Goal: Task Accomplishment & Management: Use online tool/utility

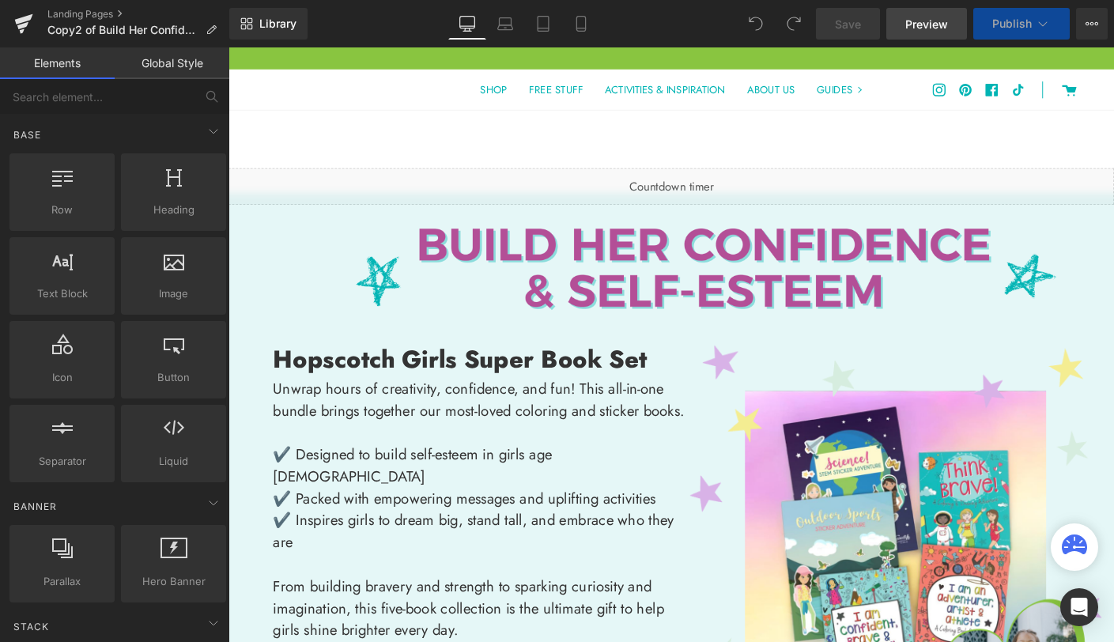
click at [926, 32] on link "Preview" at bounding box center [927, 24] width 81 height 32
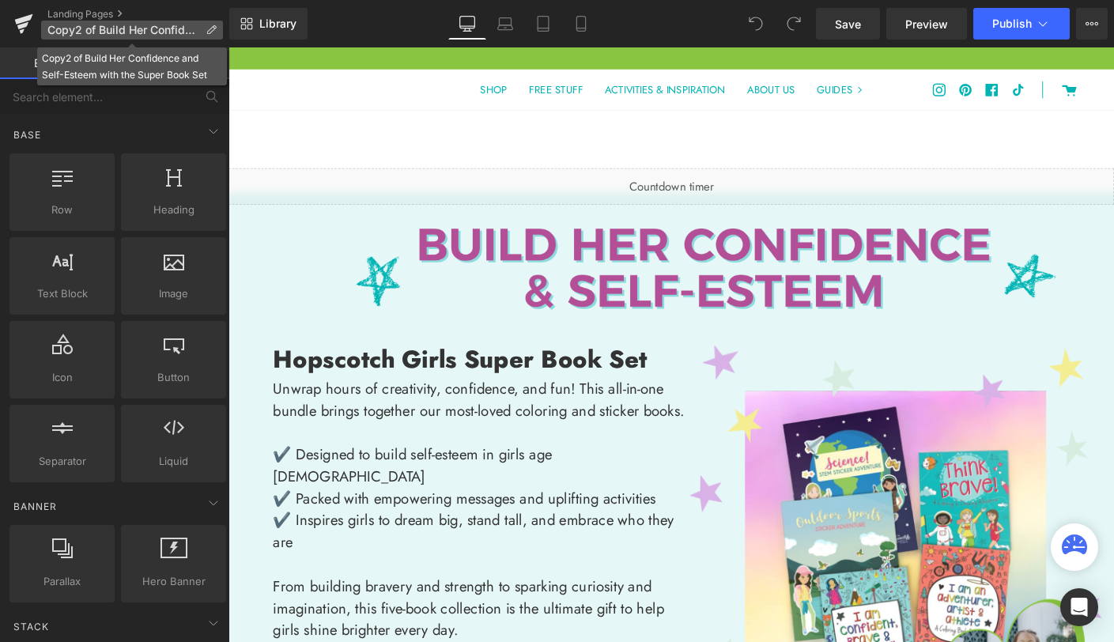
click at [209, 29] on icon at bounding box center [211, 30] width 11 height 11
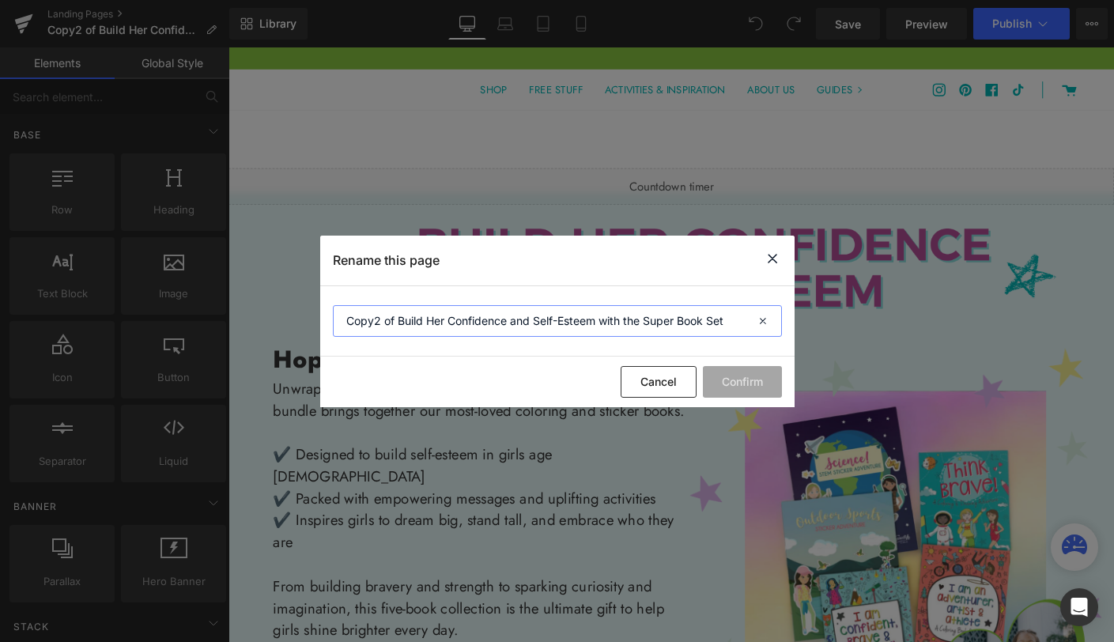
click at [438, 320] on input "Copy2 of Build Her Confidence and Self-Esteem with the Super Book Set" at bounding box center [557, 321] width 449 height 32
click at [664, 385] on button "Cancel" at bounding box center [659, 382] width 76 height 32
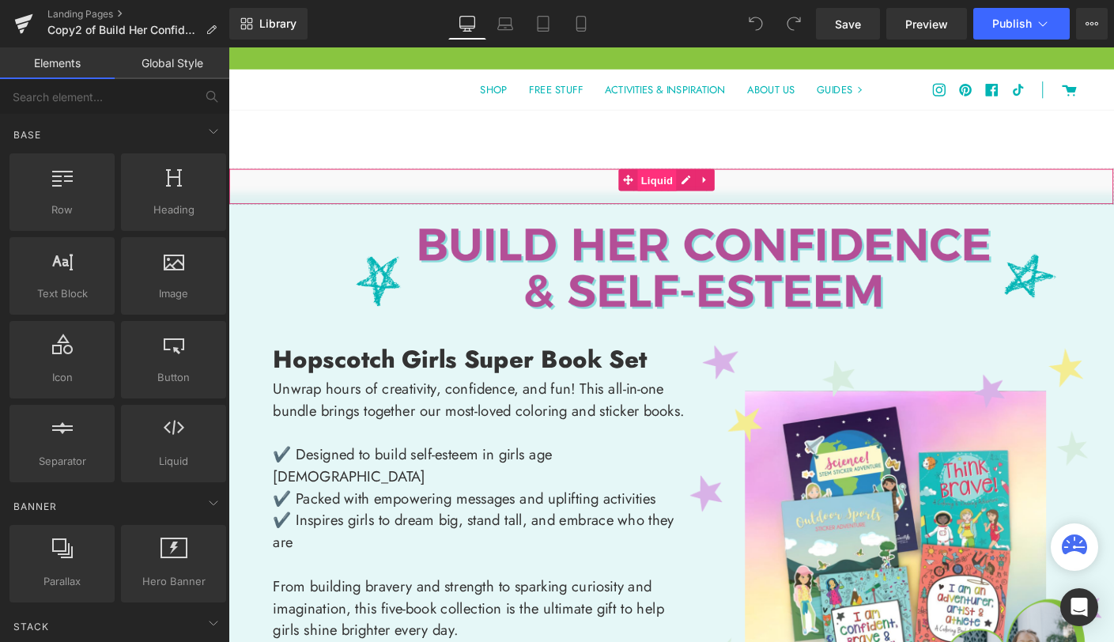
click at [689, 199] on span "Liquid" at bounding box center [692, 192] width 43 height 24
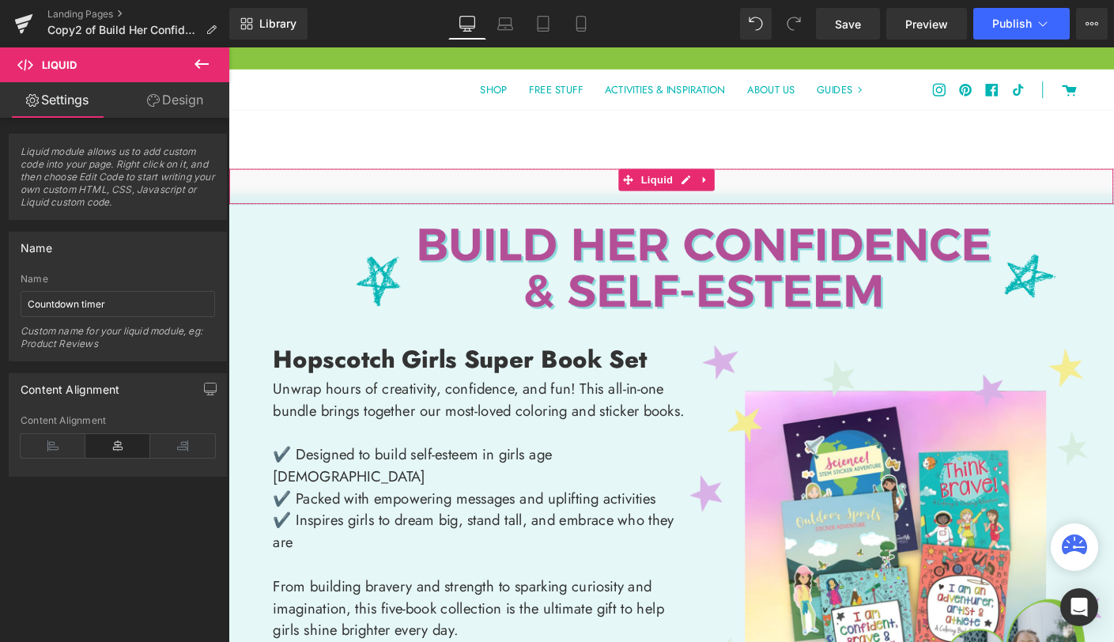
click at [128, 172] on span "Liquid module allows us to add custom code into your page. Right click on it, a…" at bounding box center [118, 183] width 195 height 74
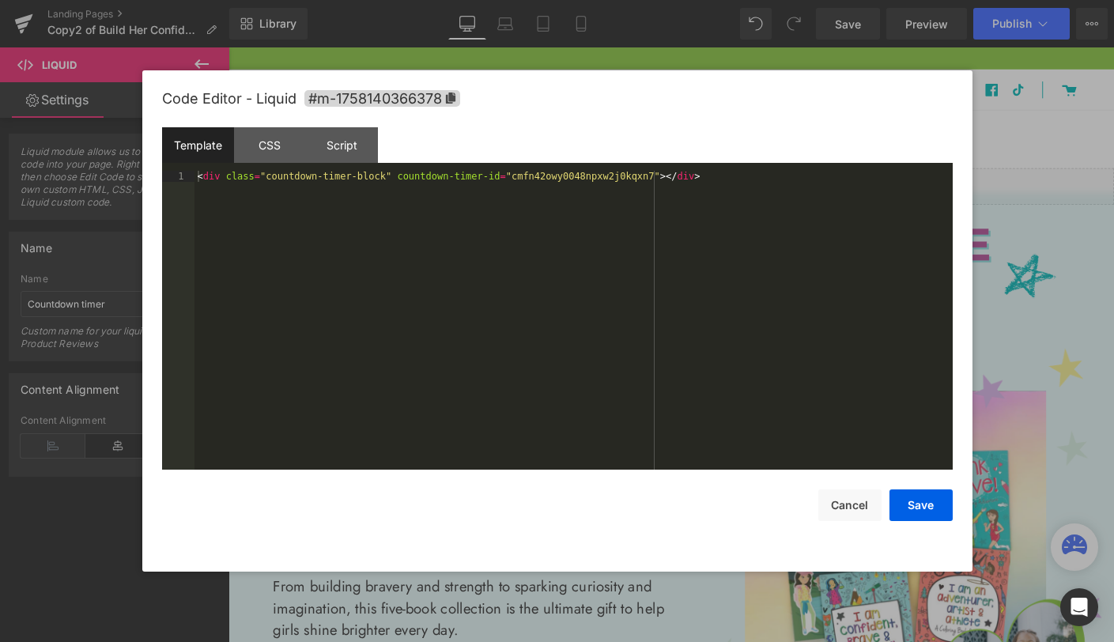
click at [723, 193] on div "Liquid" at bounding box center [707, 198] width 957 height 40
click at [858, 508] on button "Cancel" at bounding box center [850, 506] width 63 height 32
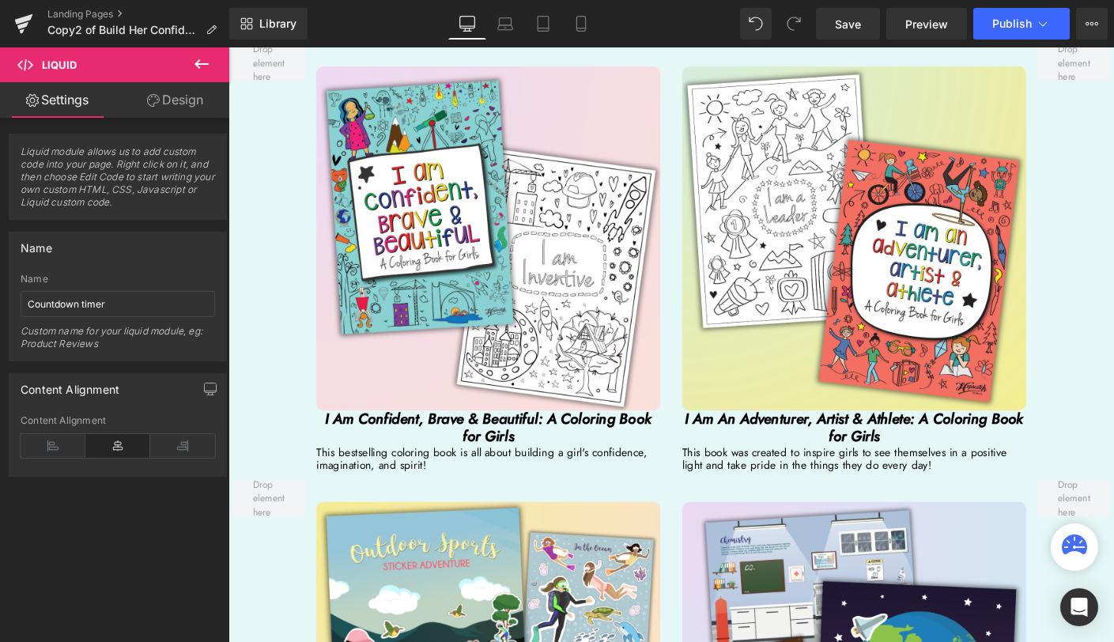
scroll to position [2916, 0]
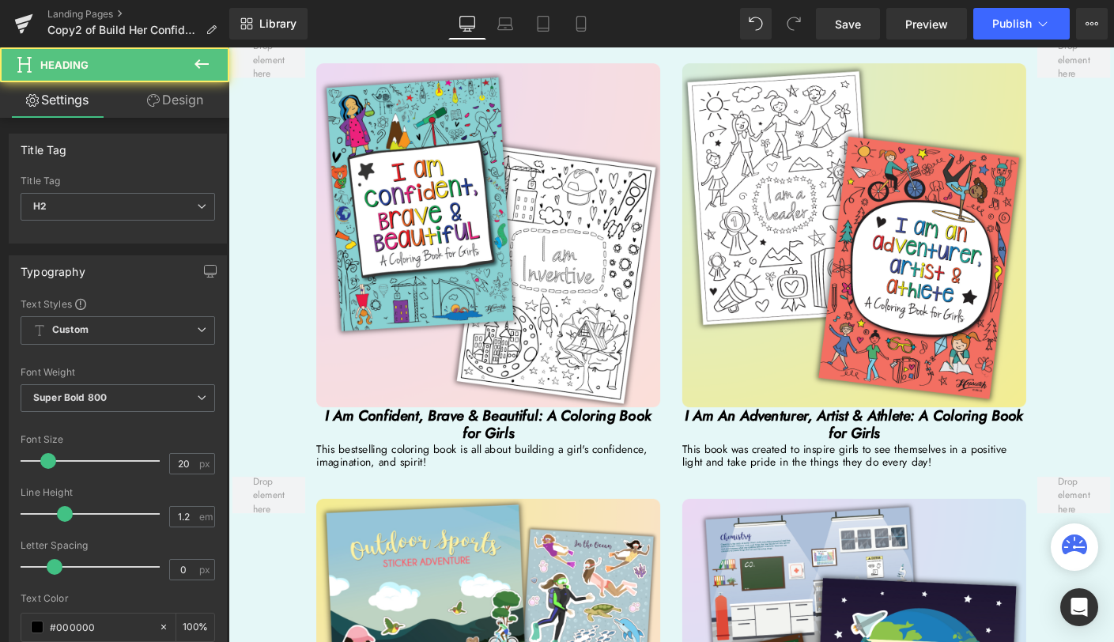
click at [569, 443] on icon "I Am Confident, Brave & Beautiful: A Coloring Book for Girls" at bounding box center [509, 455] width 353 height 42
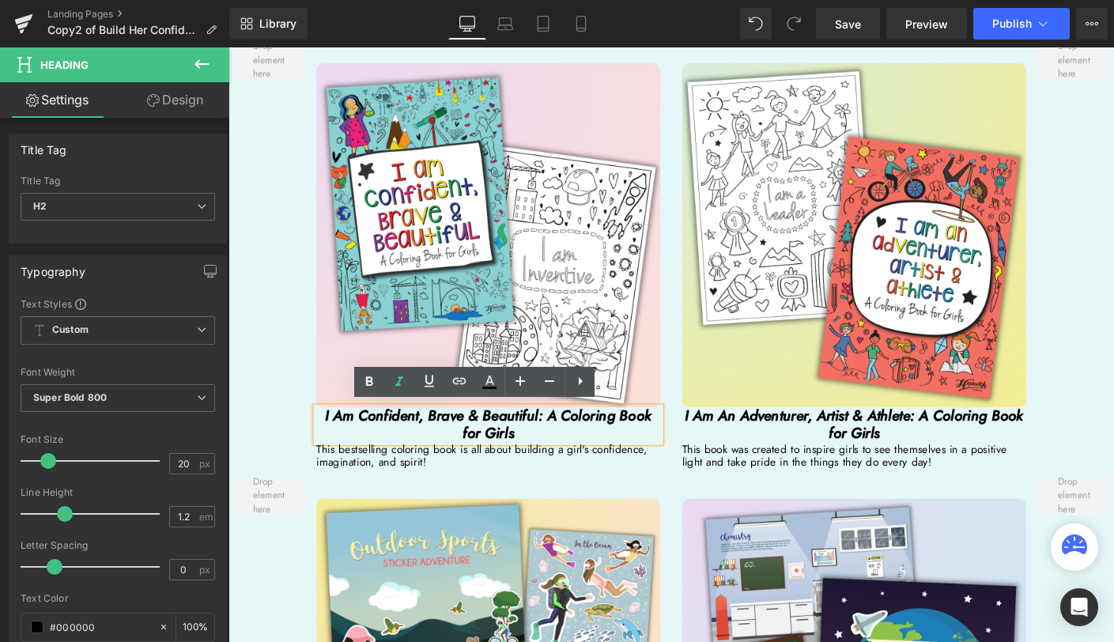
click at [570, 447] on icon "I Am Confident, Brave & Beautiful: A Coloring Book for Girls" at bounding box center [509, 455] width 353 height 42
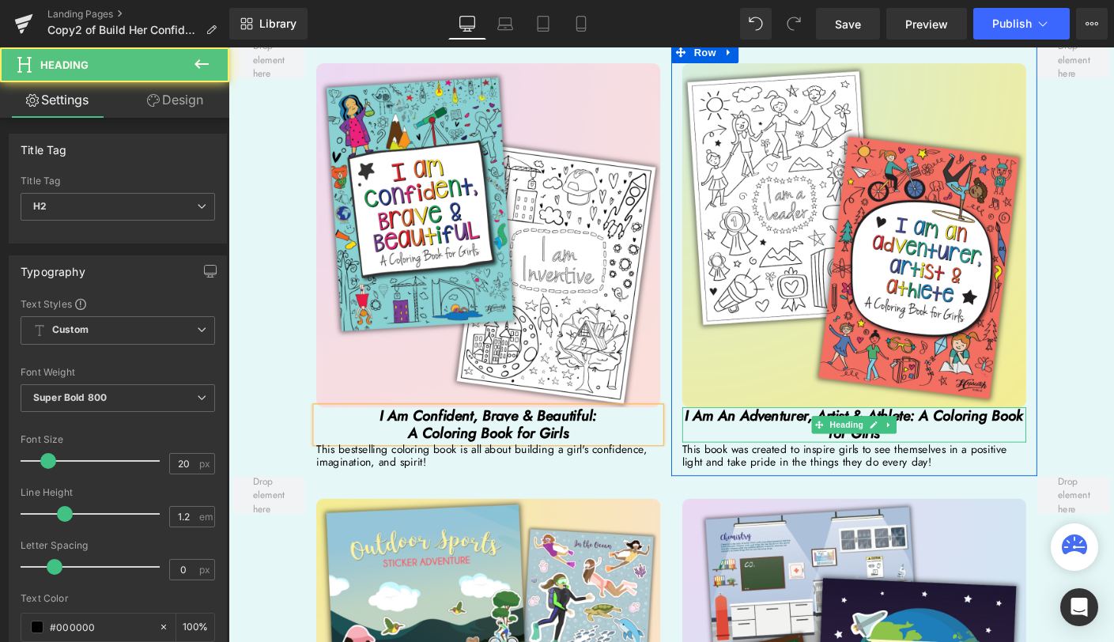
click at [974, 447] on icon "I Am An Adventurer, Artist & Athlete: A Coloring Book for Girls" at bounding box center [904, 455] width 366 height 42
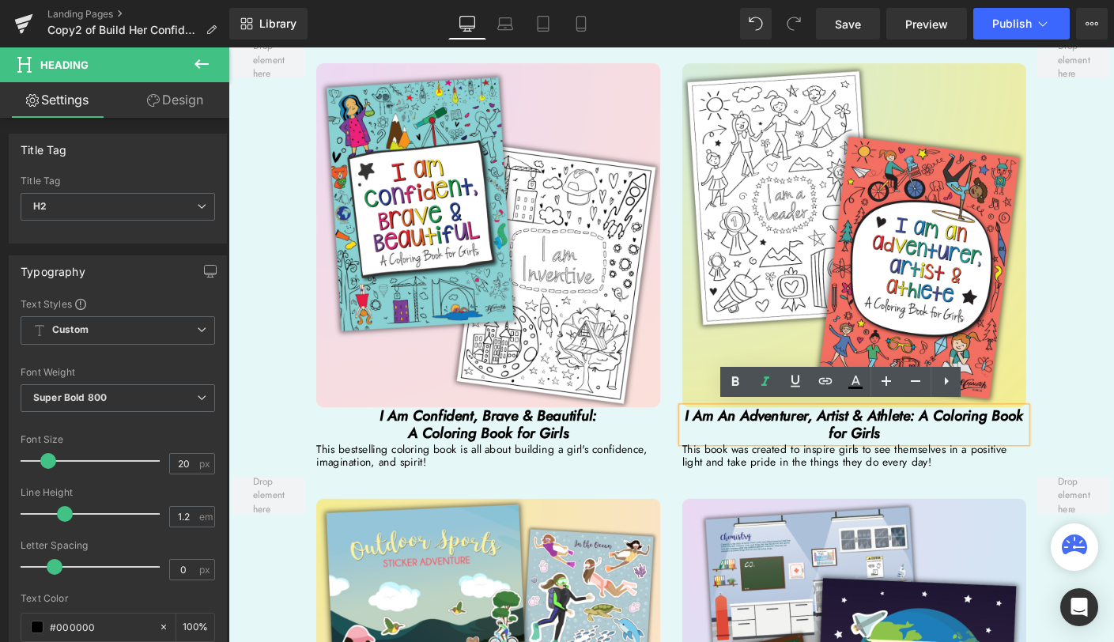
click at [974, 447] on icon "I Am An Adventurer, Artist & Athlete: A Coloring Book for Girls" at bounding box center [904, 455] width 366 height 42
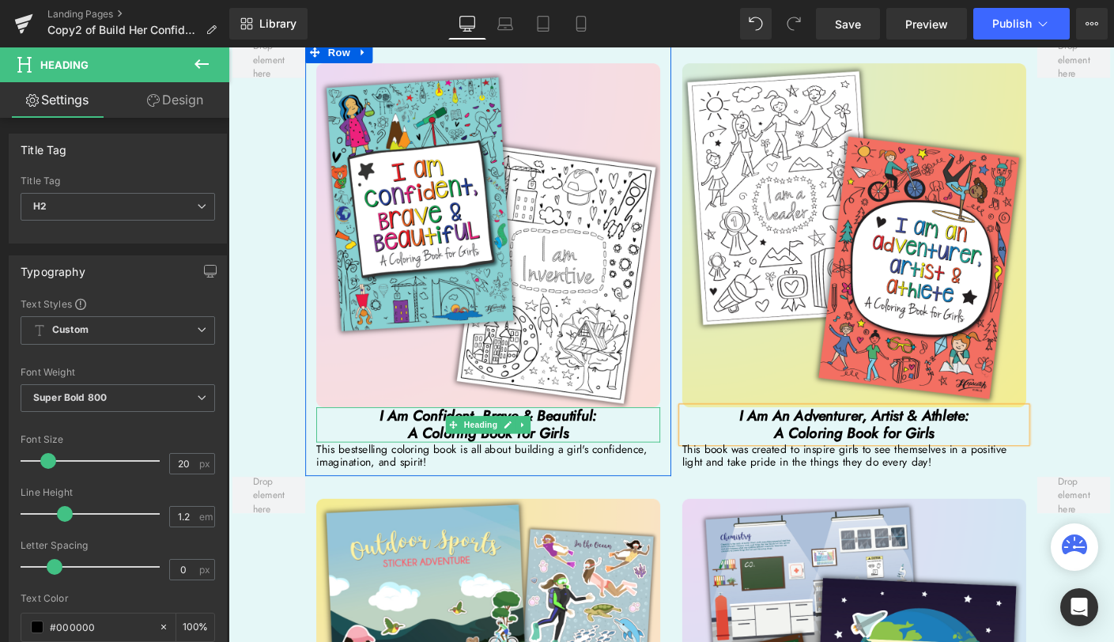
click at [591, 456] on h2 "I Am Confident, Brave & Beautiful: A Coloring Book for Girls" at bounding box center [509, 456] width 372 height 38
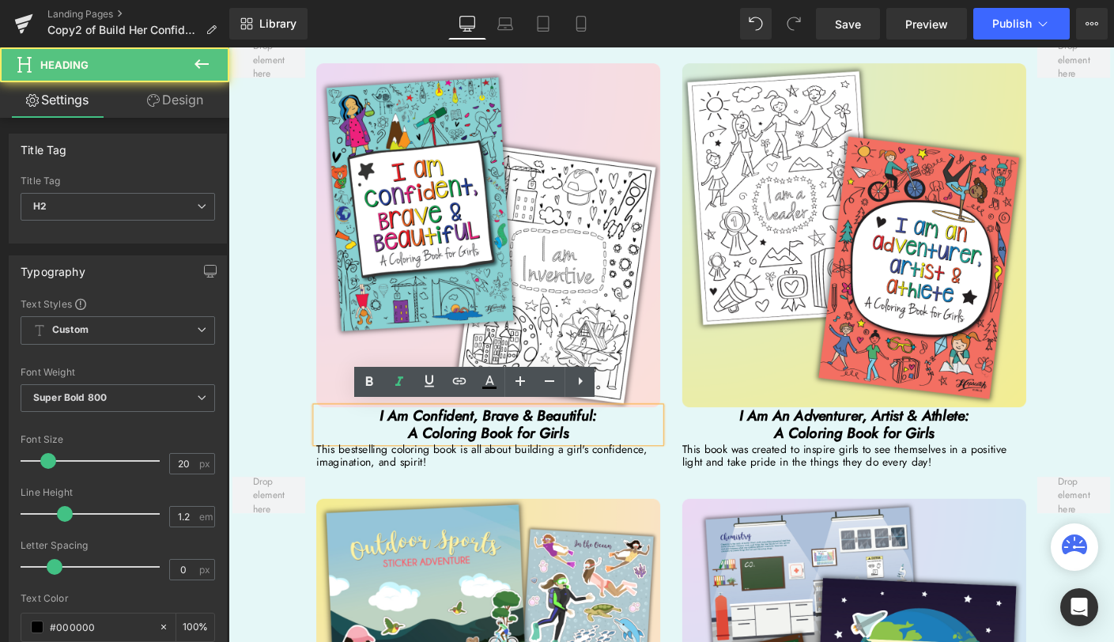
click at [591, 456] on h2 "I Am Confident, Brave & Beautiful: A Coloring Book for Girls" at bounding box center [509, 456] width 372 height 38
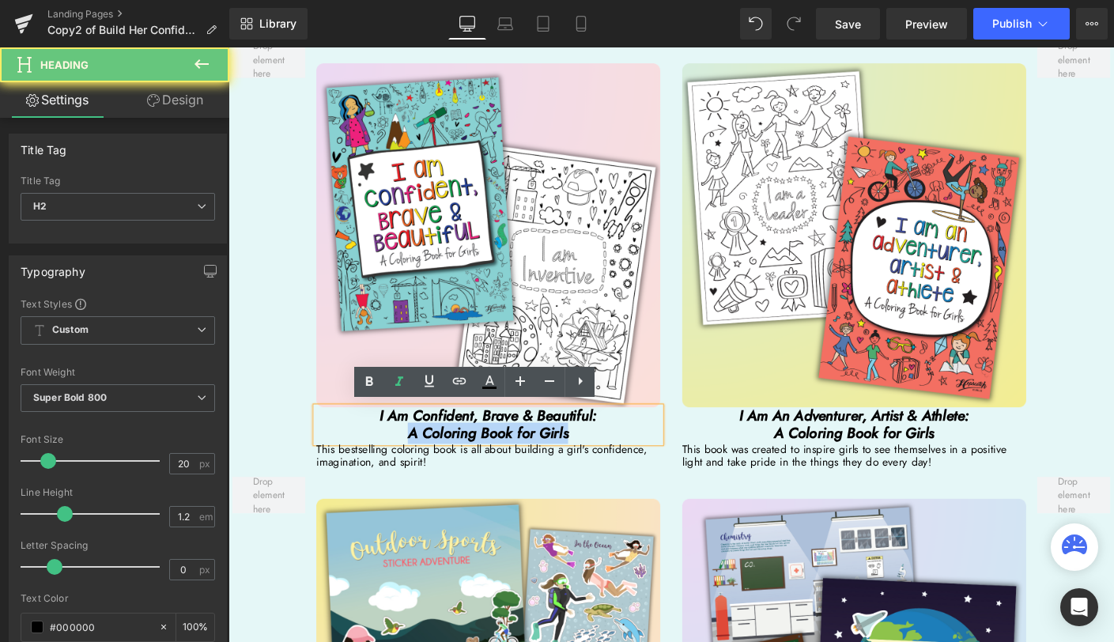
click at [591, 456] on h2 "I Am Confident, Brave & Beautiful: A Coloring Book for Girls" at bounding box center [509, 456] width 372 height 38
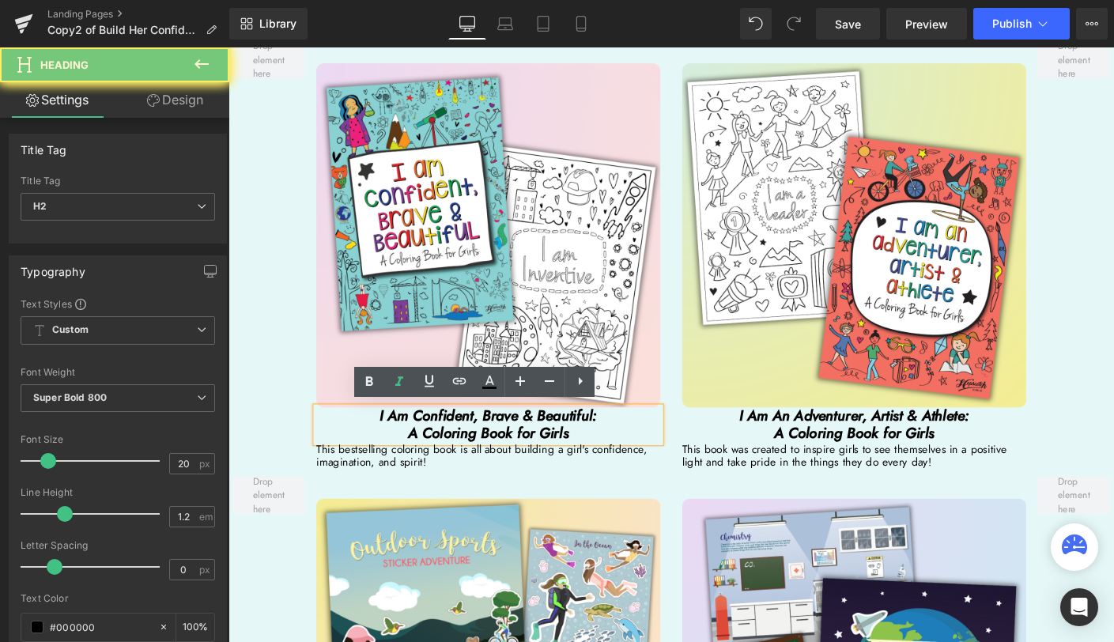
click at [599, 451] on icon "I Am Confident, Brave & Beautiful: A Coloring Book for Girls" at bounding box center [508, 455] width 235 height 42
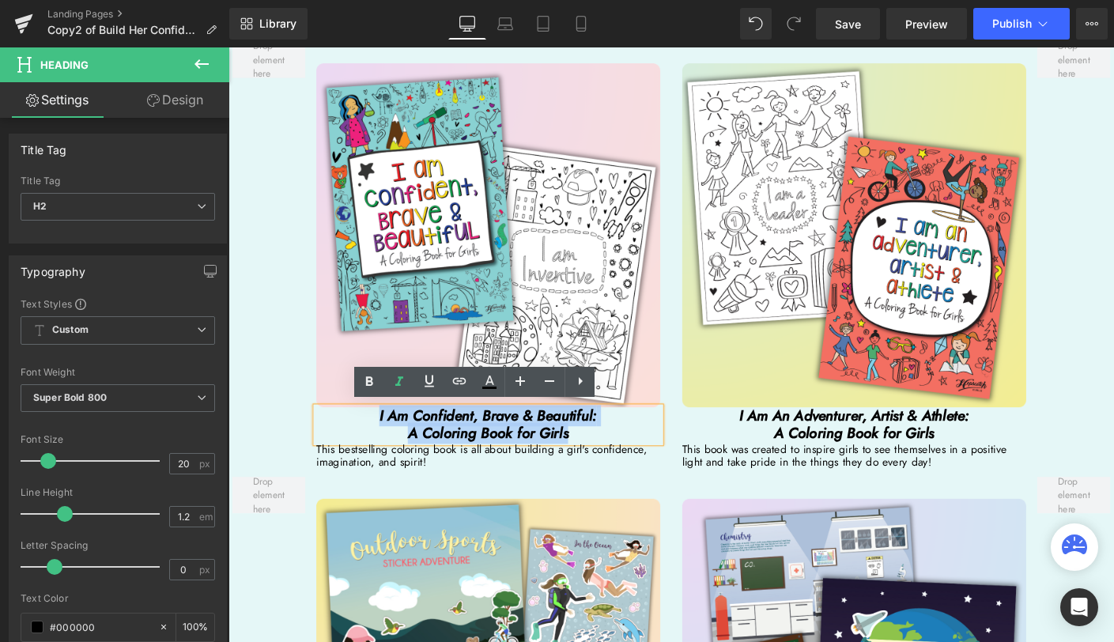
drag, startPoint x: 596, startPoint y: 467, endPoint x: 344, endPoint y: 447, distance: 253.1
click at [344, 447] on h2 "I Am Confident, Brave & Beautiful: A Coloring Book for Girls" at bounding box center [509, 456] width 372 height 38
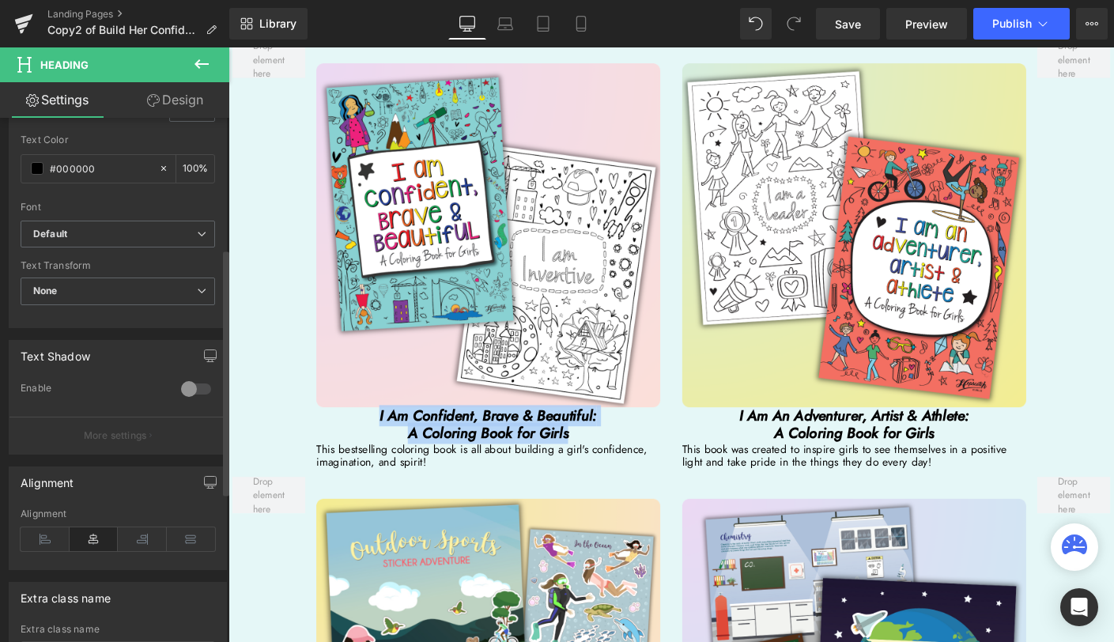
scroll to position [590, 0]
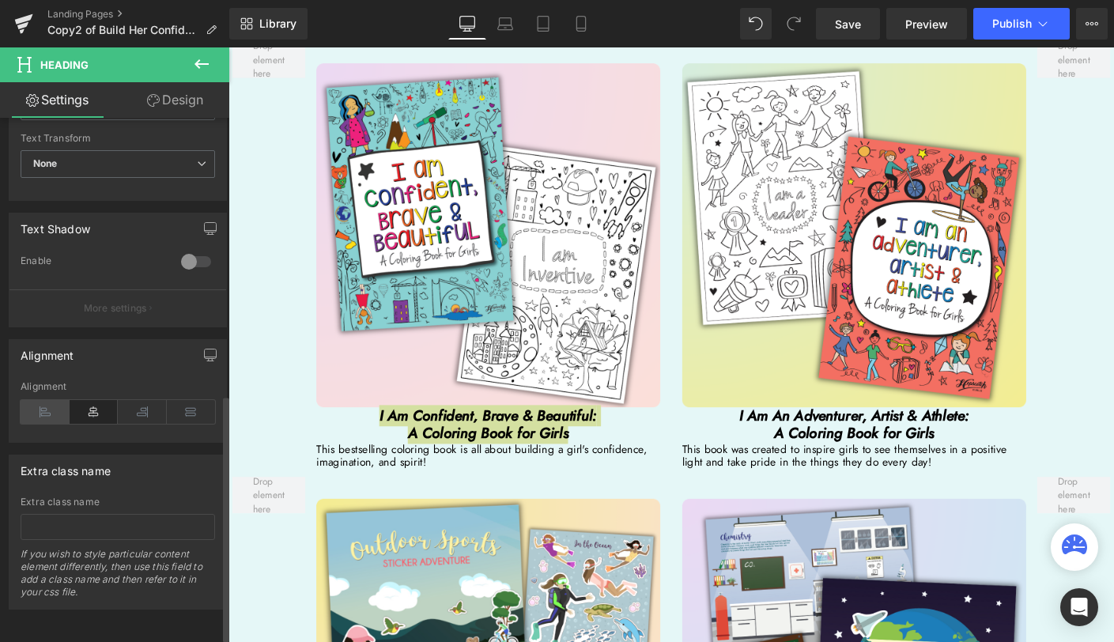
click at [43, 405] on icon at bounding box center [45, 412] width 49 height 24
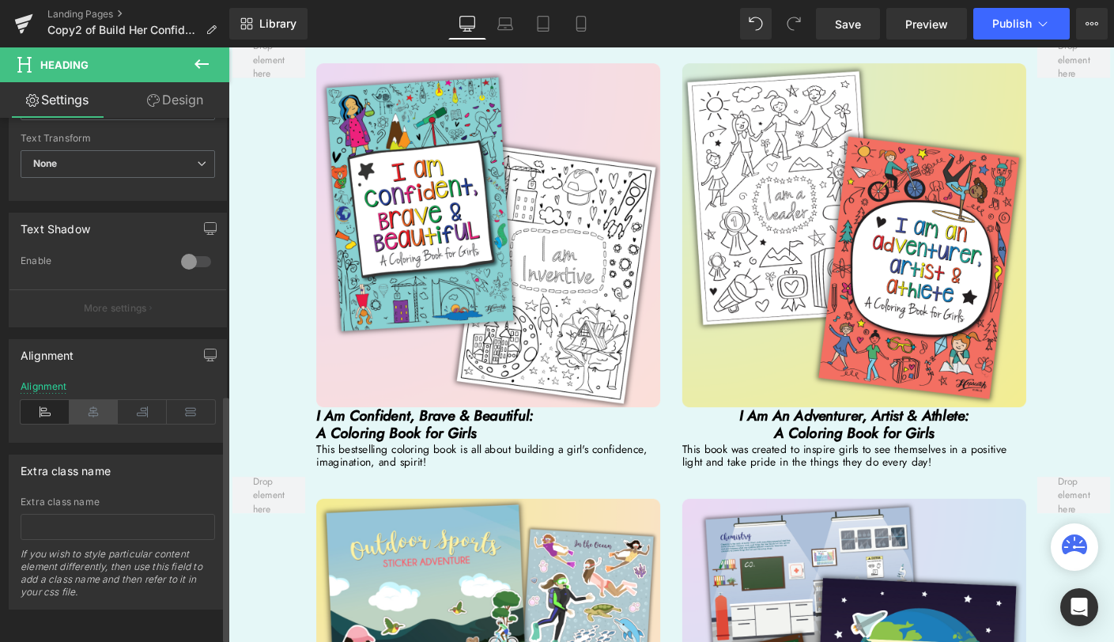
click at [87, 409] on icon at bounding box center [94, 412] width 49 height 24
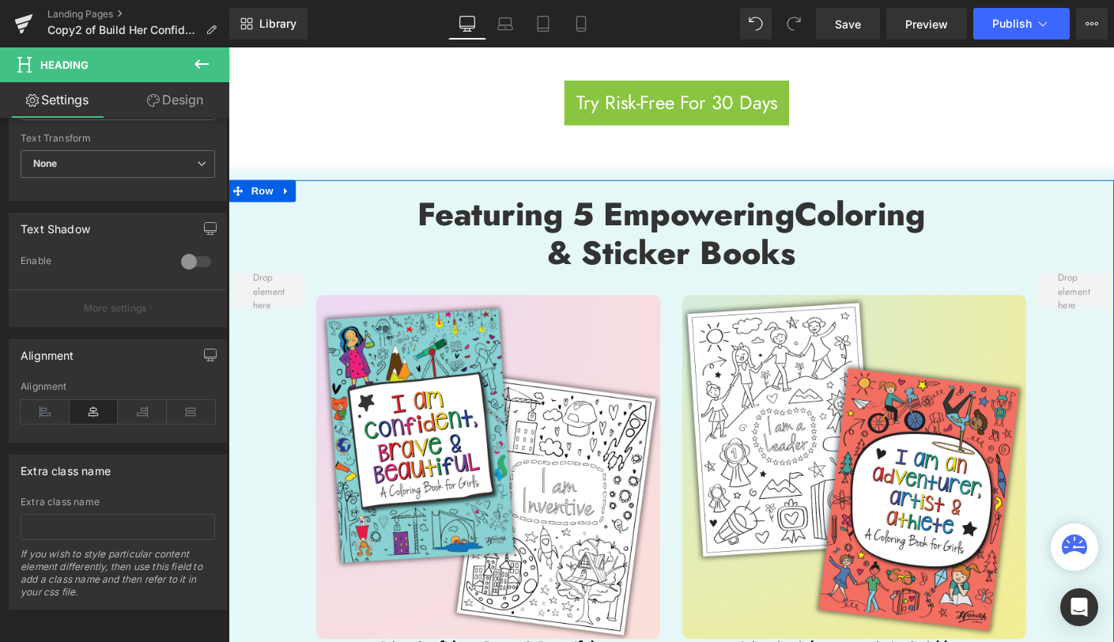
scroll to position [2445, 0]
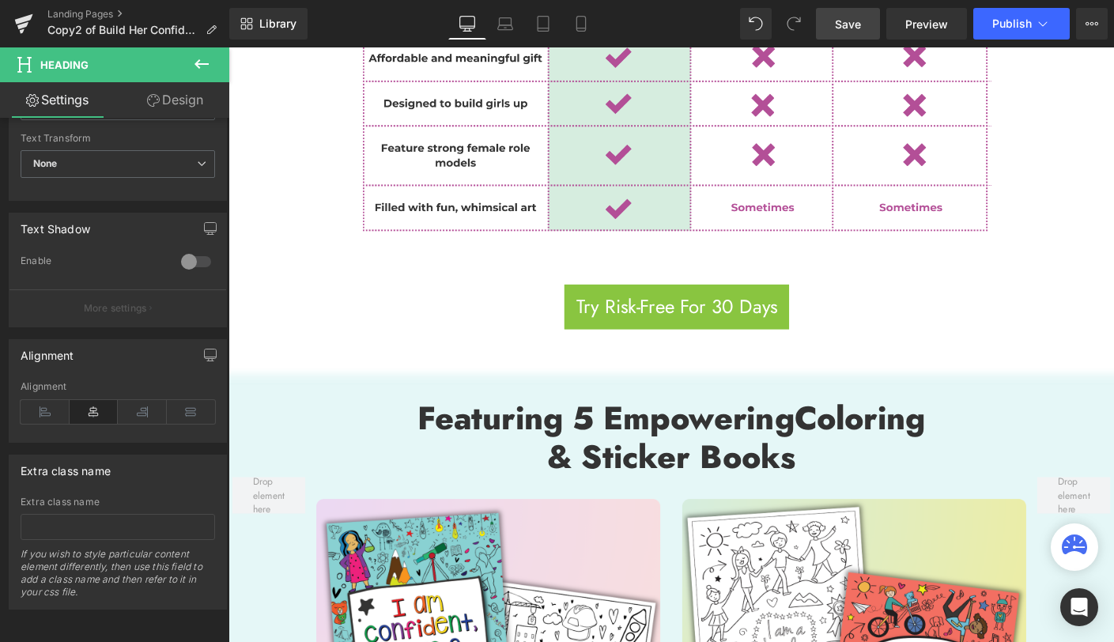
click at [835, 28] on link "Save" at bounding box center [848, 24] width 64 height 32
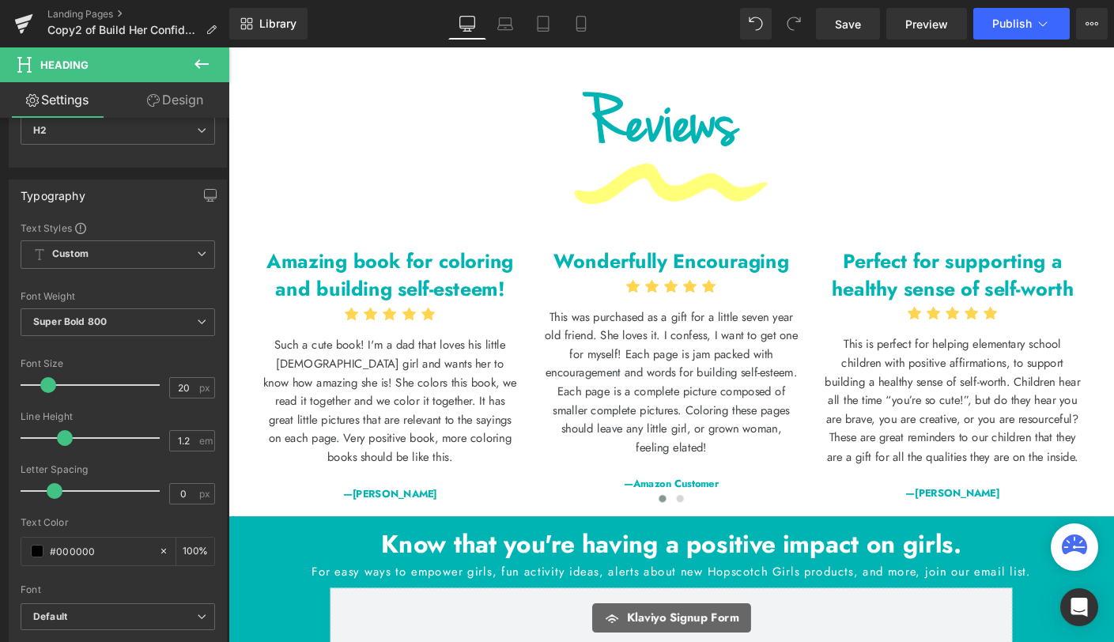
scroll to position [55, 0]
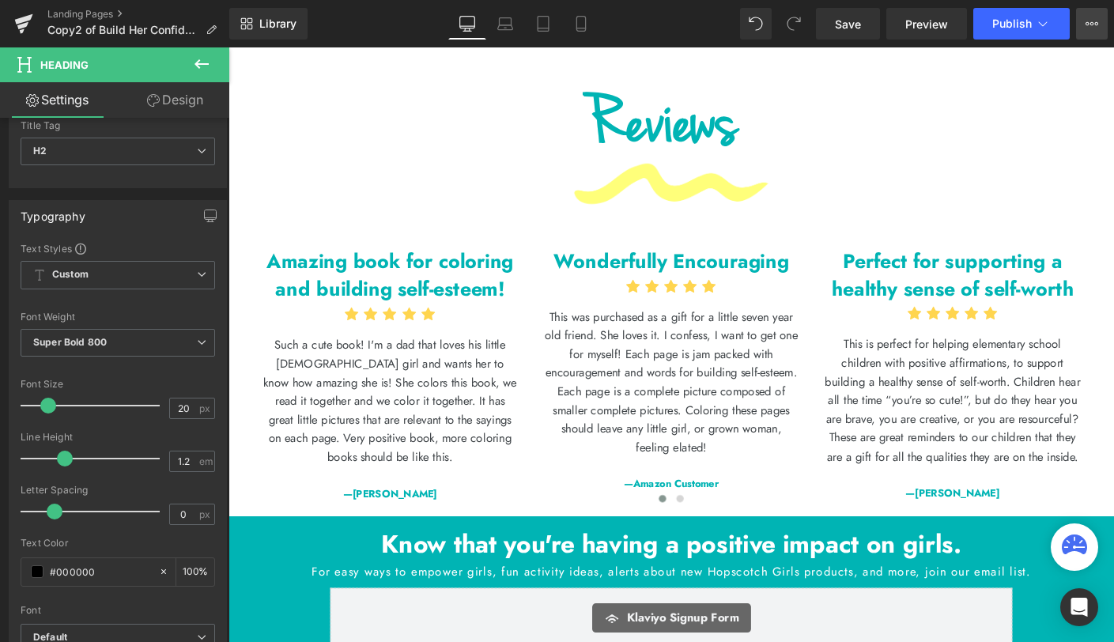
click at [1088, 23] on icon at bounding box center [1092, 23] width 13 height 13
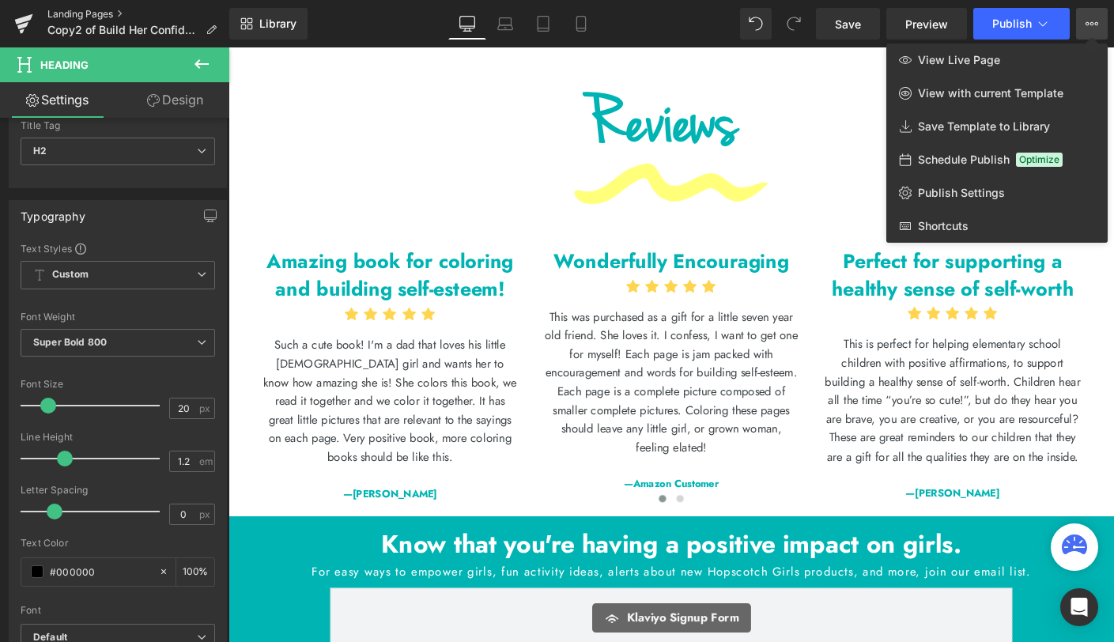
click at [80, 15] on link "Landing Pages" at bounding box center [138, 14] width 182 height 13
